Goal: Check status: Check status

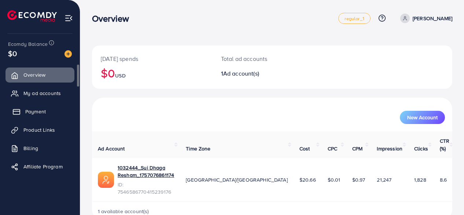
click at [36, 110] on span "Payment" at bounding box center [35, 111] width 21 height 7
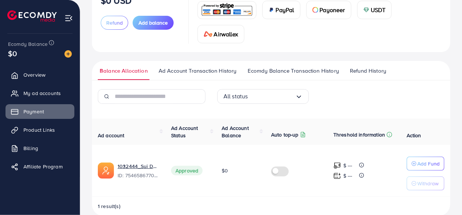
scroll to position [79, 0]
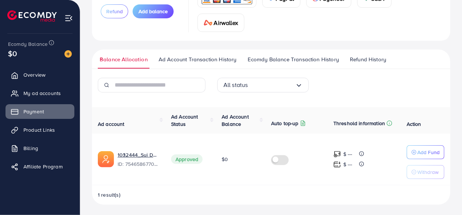
click at [379, 60] on span "Refund History" at bounding box center [368, 59] width 36 height 8
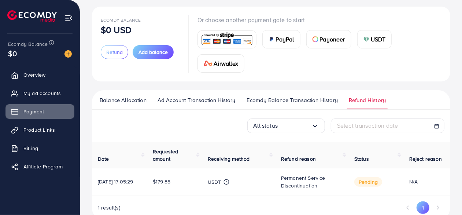
scroll to position [56, 0]
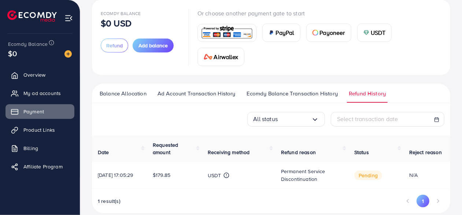
scroll to position [56, 0]
